Goal: Navigation & Orientation: Understand site structure

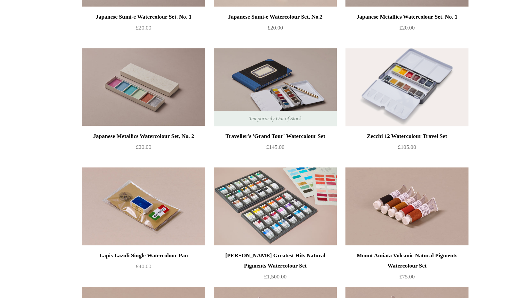
scroll to position [944, 0]
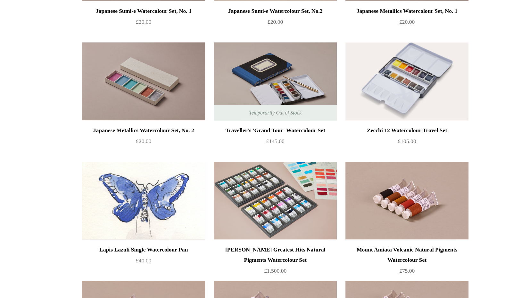
click at [122, 197] on img at bounding box center [167, 226] width 91 height 58
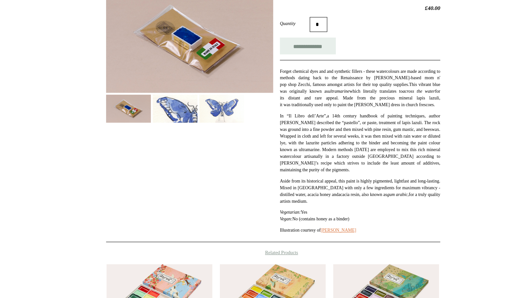
scroll to position [90, 0]
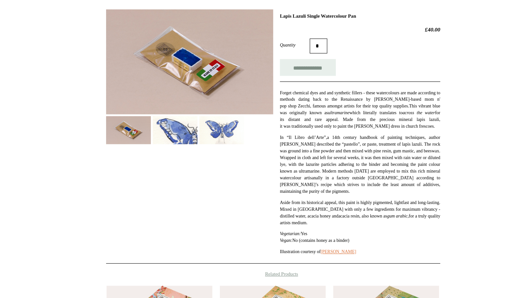
click at [158, 123] on div "**********" at bounding box center [264, 114] width 287 height 223
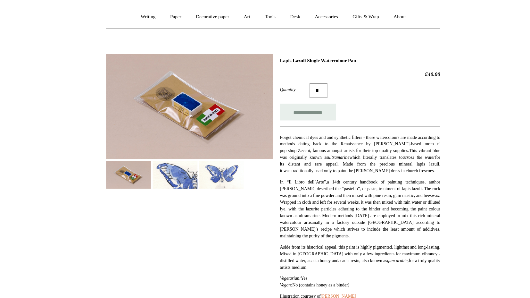
scroll to position [39, 0]
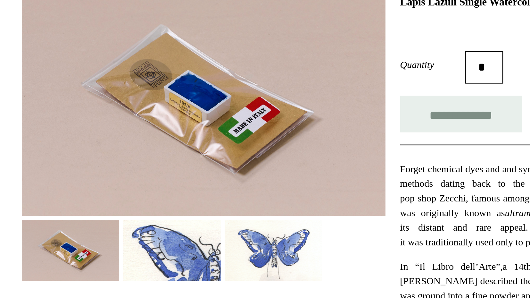
click at [162, 151] on img at bounding box center [181, 163] width 38 height 24
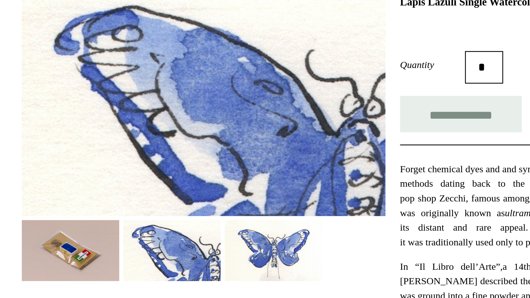
scroll to position [32, 0]
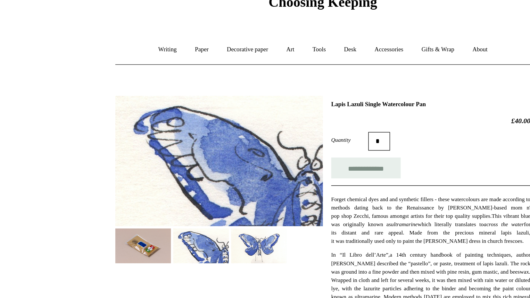
click at [202, 172] on img at bounding box center [221, 170] width 38 height 24
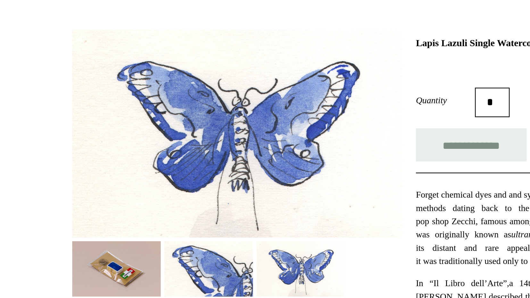
scroll to position [0, 0]
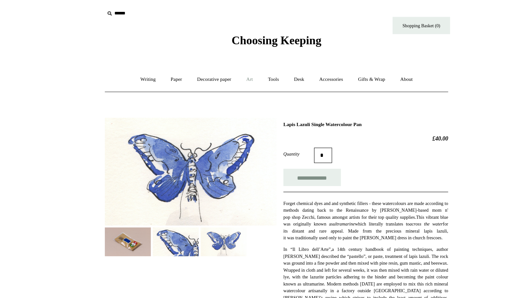
click at [234, 67] on link "Art +" at bounding box center [242, 66] width 17 height 17
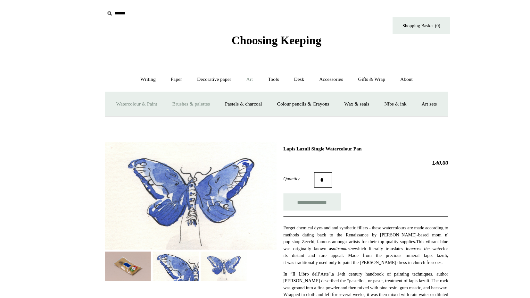
click at [184, 85] on link "Brushes & palettes" at bounding box center [193, 87] width 43 height 17
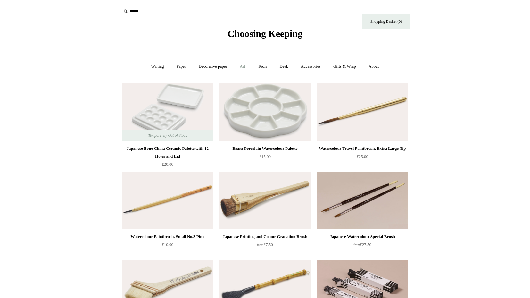
click at [239, 66] on link "Art +" at bounding box center [242, 66] width 17 height 17
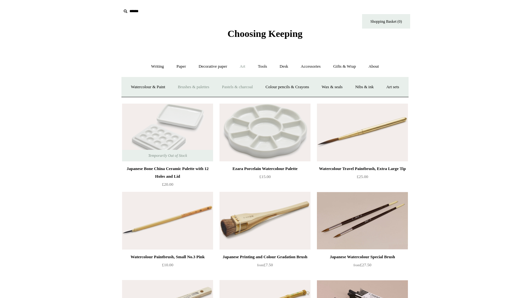
click at [259, 88] on link "Pastels & charcoal" at bounding box center [237, 87] width 43 height 17
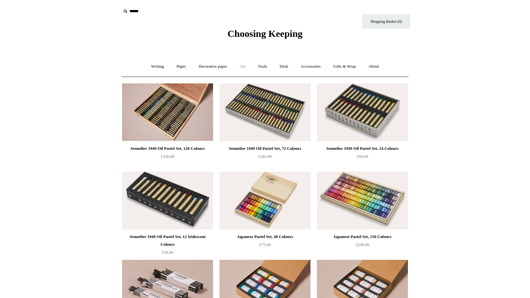
click at [244, 66] on link "Art +" at bounding box center [242, 66] width 17 height 17
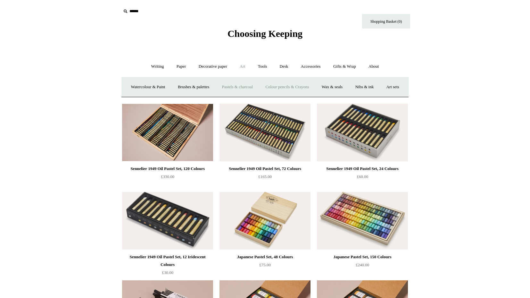
click at [295, 85] on link "Colour pencils & Crayons" at bounding box center [287, 87] width 55 height 17
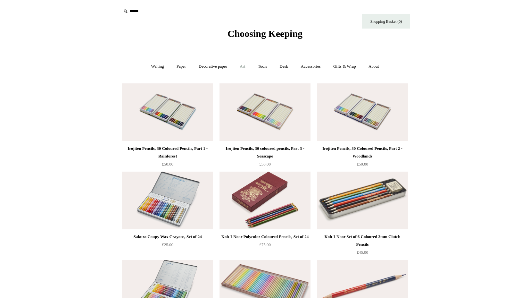
click at [249, 66] on link "Art +" at bounding box center [242, 66] width 17 height 17
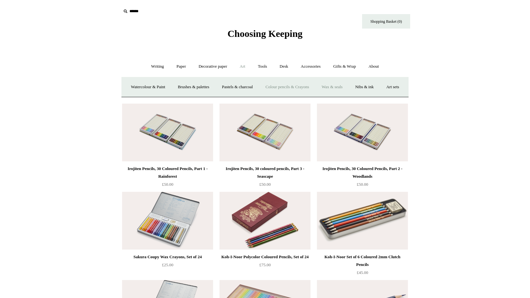
click at [346, 84] on link "Wax & seals" at bounding box center [332, 87] width 32 height 17
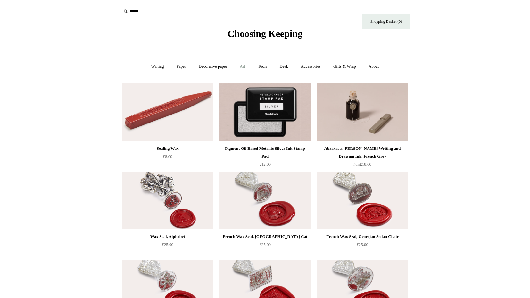
click at [243, 67] on link "Art +" at bounding box center [242, 66] width 17 height 17
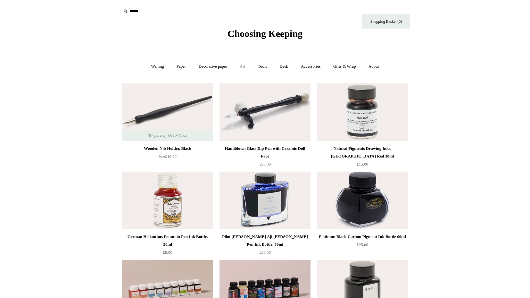
click at [242, 67] on link "Art +" at bounding box center [242, 66] width 17 height 17
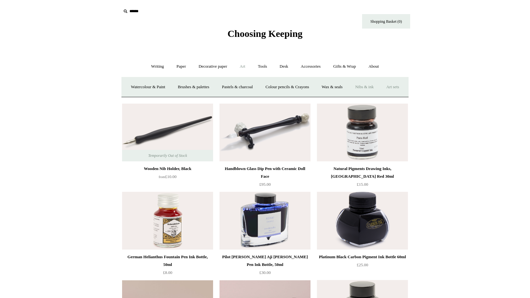
click at [380, 96] on link "Art sets" at bounding box center [392, 87] width 24 height 17
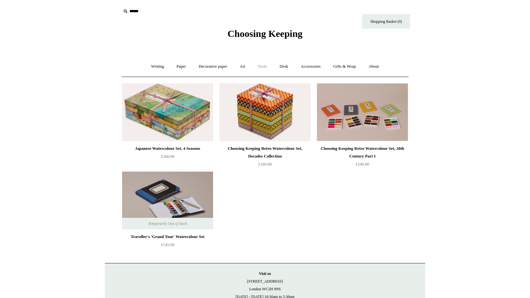
click at [265, 68] on link "Tools +" at bounding box center [262, 66] width 21 height 17
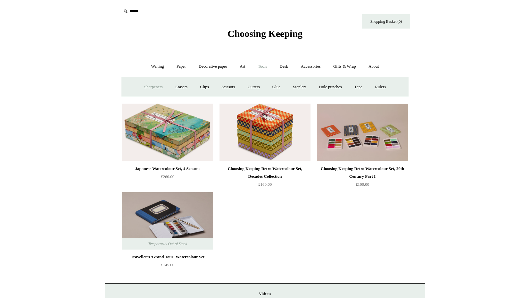
click at [158, 88] on link "Sharpeners" at bounding box center [153, 87] width 30 height 17
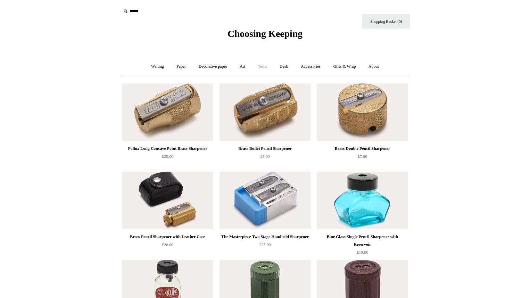
click at [259, 67] on link "Tools +" at bounding box center [262, 66] width 21 height 17
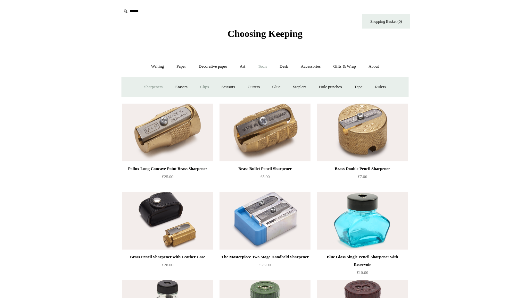
click at [205, 85] on link "Clips +" at bounding box center [204, 87] width 20 height 17
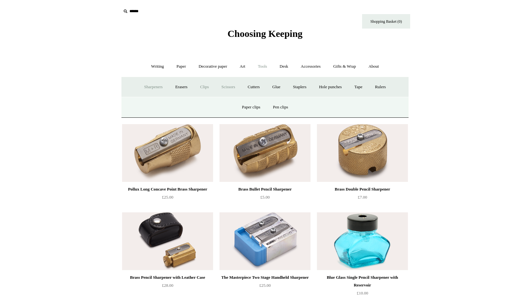
click at [231, 88] on link "Scissors" at bounding box center [228, 87] width 25 height 17
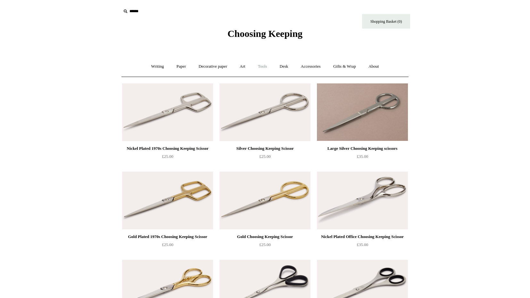
click at [262, 67] on link "Tools +" at bounding box center [262, 66] width 21 height 17
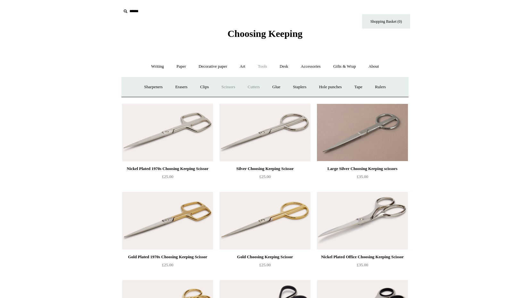
click at [255, 85] on link "Cutters" at bounding box center [254, 87] width 24 height 17
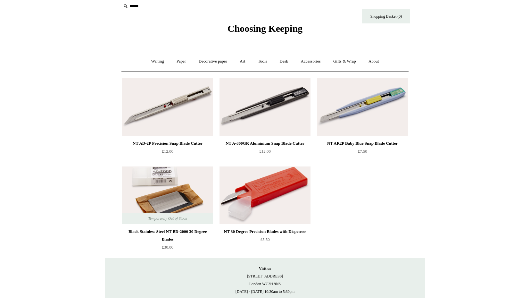
scroll to position [8, 0]
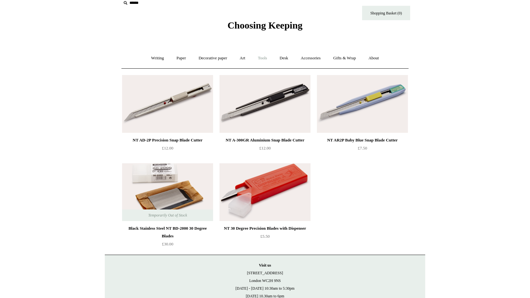
click at [259, 56] on link "Tools +" at bounding box center [262, 58] width 21 height 17
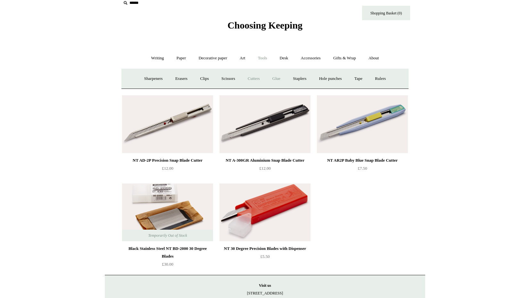
click at [278, 79] on link "Glue" at bounding box center [277, 78] width 20 height 17
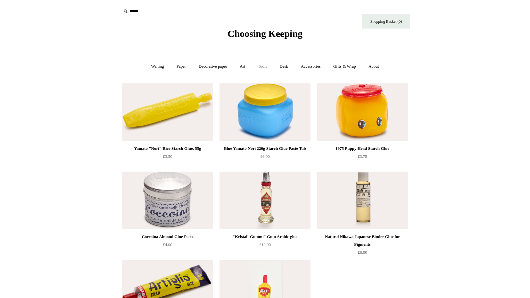
click at [259, 67] on link "Tools +" at bounding box center [262, 66] width 21 height 17
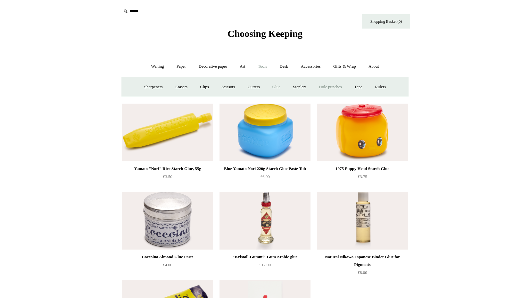
click at [342, 88] on link "Hole punches" at bounding box center [330, 87] width 34 height 17
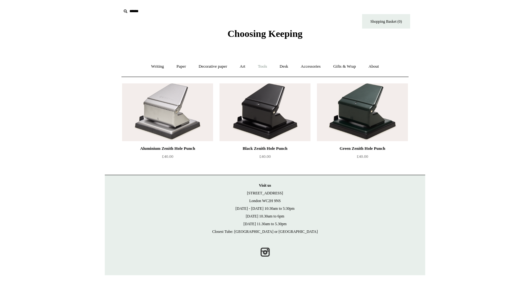
click at [266, 66] on link "Tools +" at bounding box center [262, 66] width 21 height 17
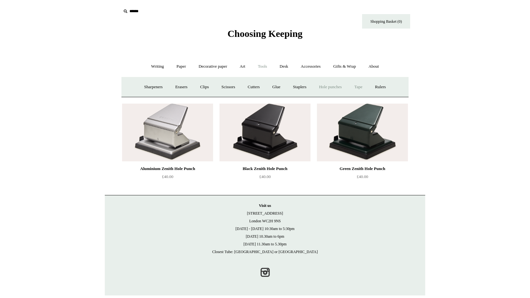
click at [362, 89] on link "Tape +" at bounding box center [359, 87] width 20 height 17
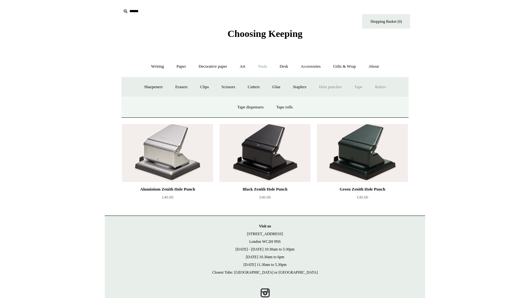
click at [384, 88] on link "Rulers" at bounding box center [380, 87] width 22 height 17
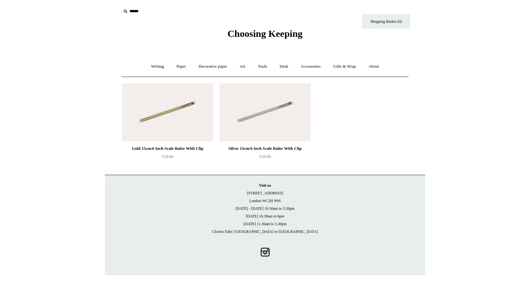
click at [249, 105] on img at bounding box center [265, 112] width 91 height 58
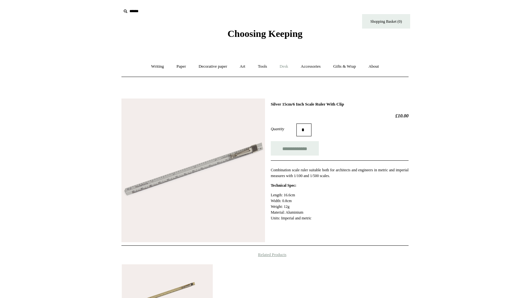
click at [286, 69] on link "Desk +" at bounding box center [284, 66] width 20 height 17
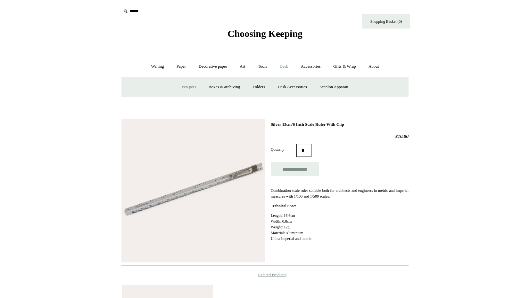
click at [186, 85] on link "Pen pots" at bounding box center [189, 87] width 26 height 17
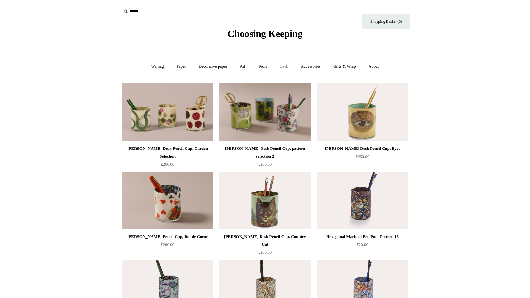
click at [288, 65] on link "Desk +" at bounding box center [284, 66] width 20 height 17
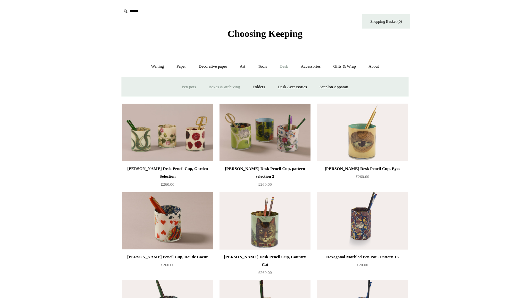
click at [228, 85] on link "Boxes & archiving" at bounding box center [224, 87] width 43 height 17
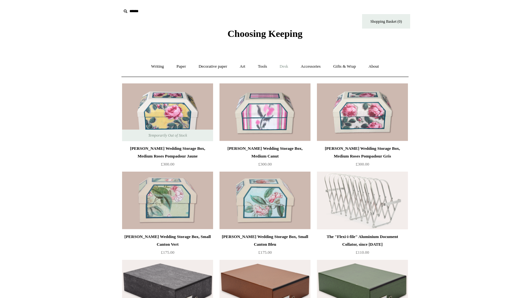
click at [287, 69] on link "Desk +" at bounding box center [284, 66] width 20 height 17
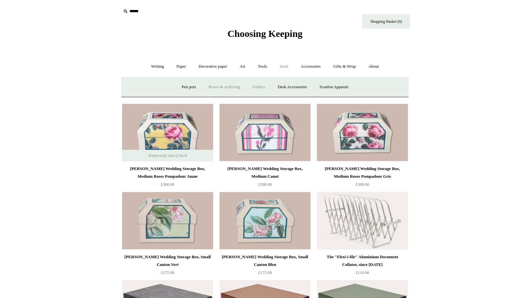
click at [260, 88] on link "Folders" at bounding box center [259, 87] width 24 height 17
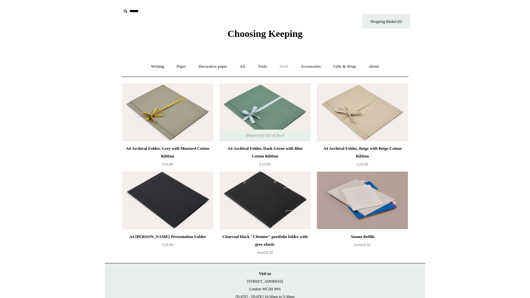
click at [289, 66] on link "Desk +" at bounding box center [284, 66] width 20 height 17
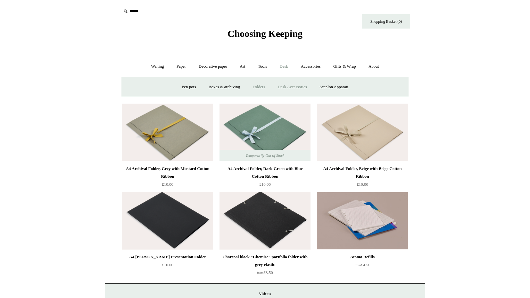
click at [296, 86] on link "Desk Accessories" at bounding box center [292, 87] width 41 height 17
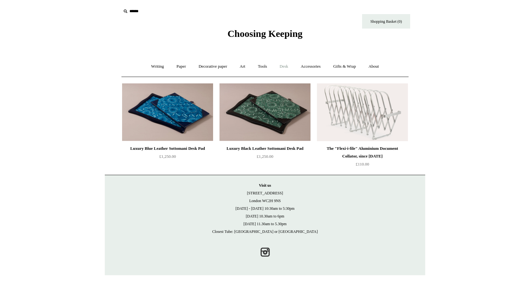
click at [287, 66] on link "Desk +" at bounding box center [284, 66] width 20 height 17
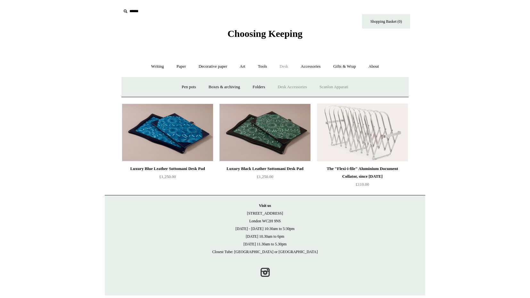
click at [327, 88] on link "Scanlon Apparati" at bounding box center [334, 87] width 40 height 17
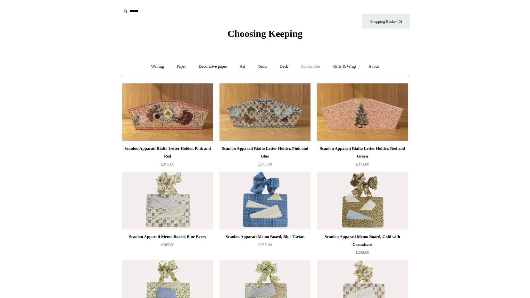
click at [312, 70] on link "Accessories +" at bounding box center [310, 66] width 31 height 17
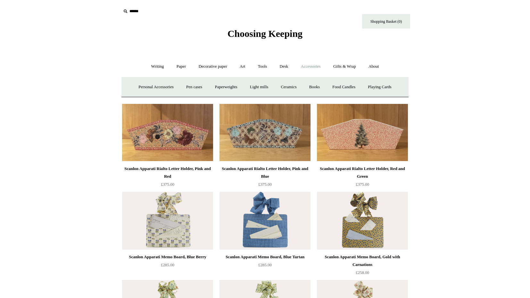
click at [310, 67] on link "Accessories -" at bounding box center [310, 66] width 31 height 17
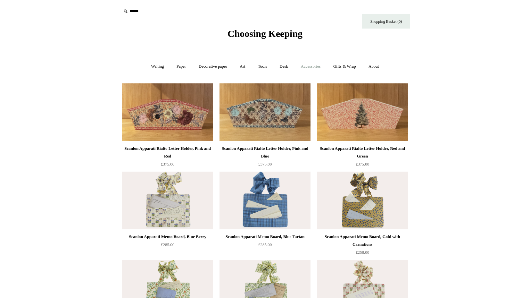
click at [310, 67] on link "Accessories +" at bounding box center [310, 66] width 31 height 17
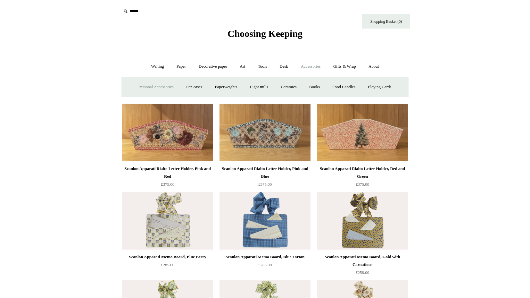
click at [156, 86] on link "Personal Accessories +" at bounding box center [156, 87] width 46 height 17
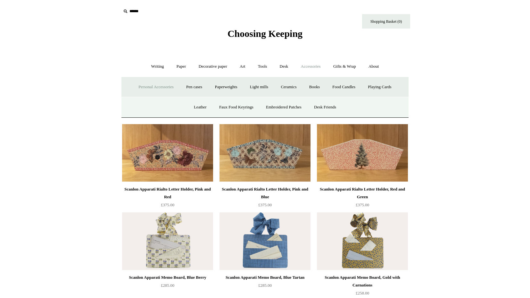
click at [156, 86] on link "Personal Accessories -" at bounding box center [156, 87] width 46 height 17
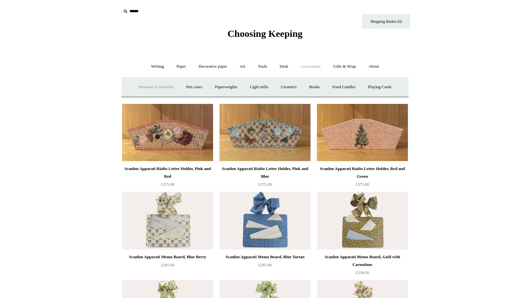
click at [156, 86] on link "Personal Accessories +" at bounding box center [156, 87] width 46 height 17
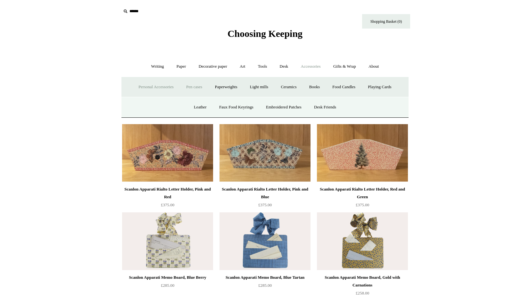
click at [191, 90] on link "Pen cases" at bounding box center [194, 87] width 28 height 17
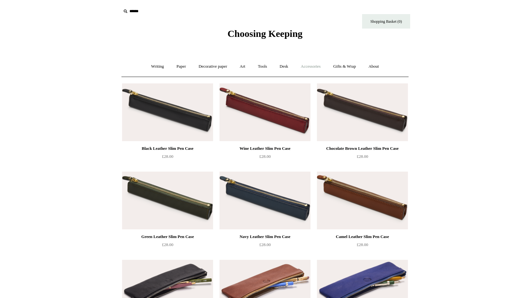
click at [307, 64] on link "Accessories +" at bounding box center [310, 66] width 31 height 17
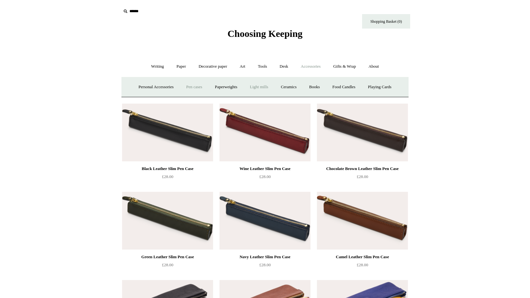
click at [259, 87] on link "Light mills" at bounding box center [259, 87] width 30 height 17
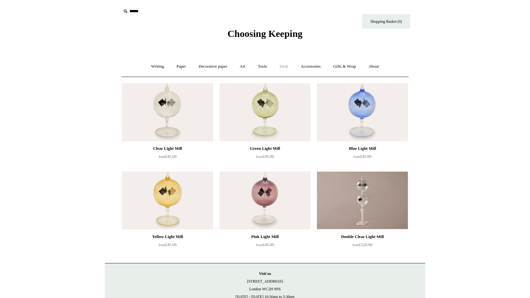
click at [287, 64] on link "Desk +" at bounding box center [284, 66] width 20 height 17
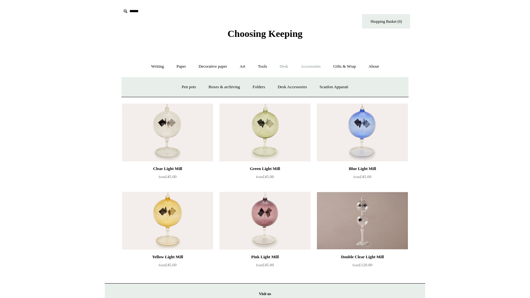
click at [308, 65] on link "Accessories +" at bounding box center [310, 66] width 31 height 17
click at [295, 86] on link "Ceramics +" at bounding box center [288, 87] width 27 height 17
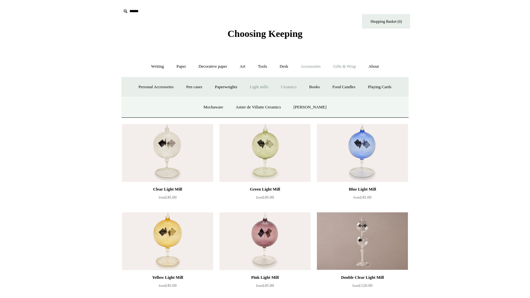
click at [346, 68] on link "Gifts & Wrap +" at bounding box center [345, 66] width 34 height 17
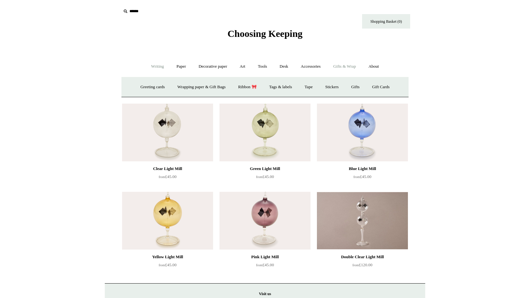
click at [151, 69] on link "Writing +" at bounding box center [158, 66] width 24 height 17
